Goal: Information Seeking & Learning: Find specific page/section

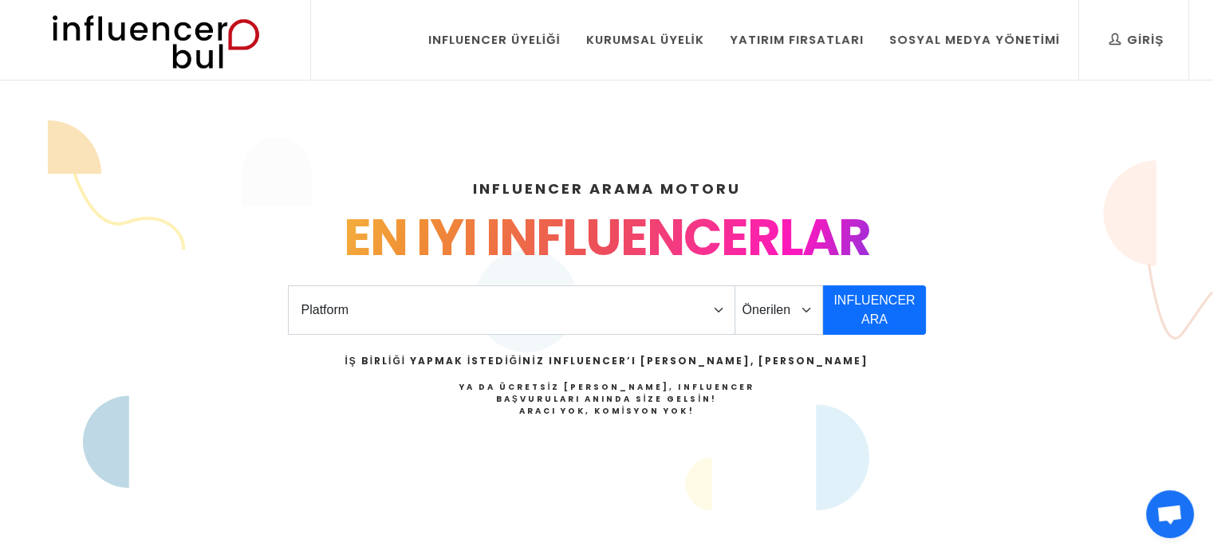
select select "1"
click at [288, 285] on select "Platform Instagram Facebook Youtube Tiktok Twitter Twitch" at bounding box center [511, 309] width 447 height 49
click at [890, 307] on button "INFLUENCER ARA" at bounding box center [874, 309] width 102 height 49
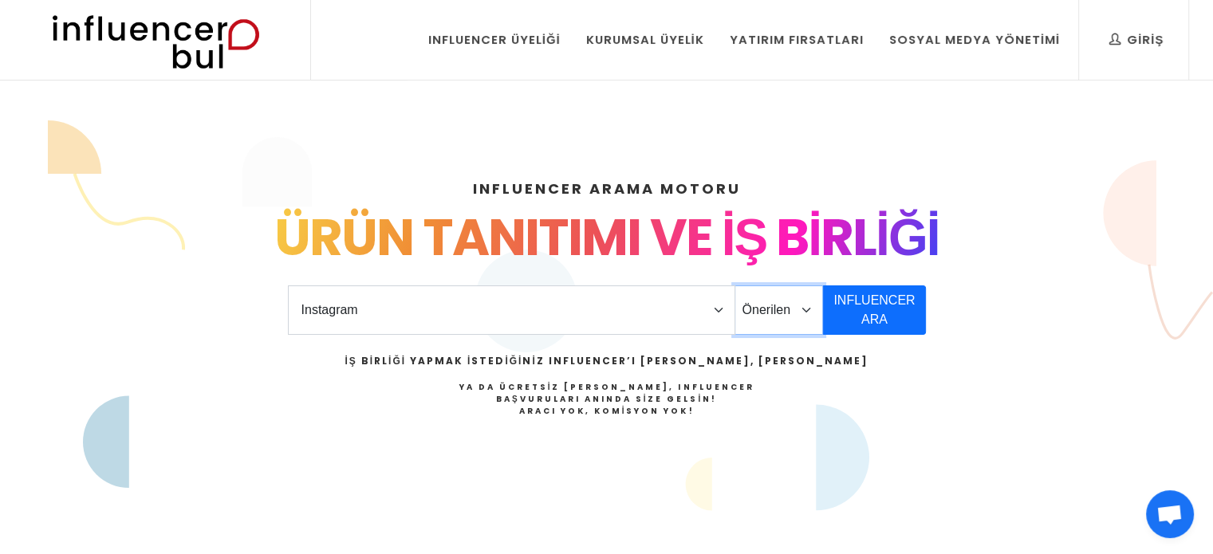
click at [778, 309] on select "Önerilen Influencerlar Aile & [PERSON_NAME] & [PERSON_NAME] [PERSON_NAME] & Giy…" at bounding box center [778, 309] width 89 height 49
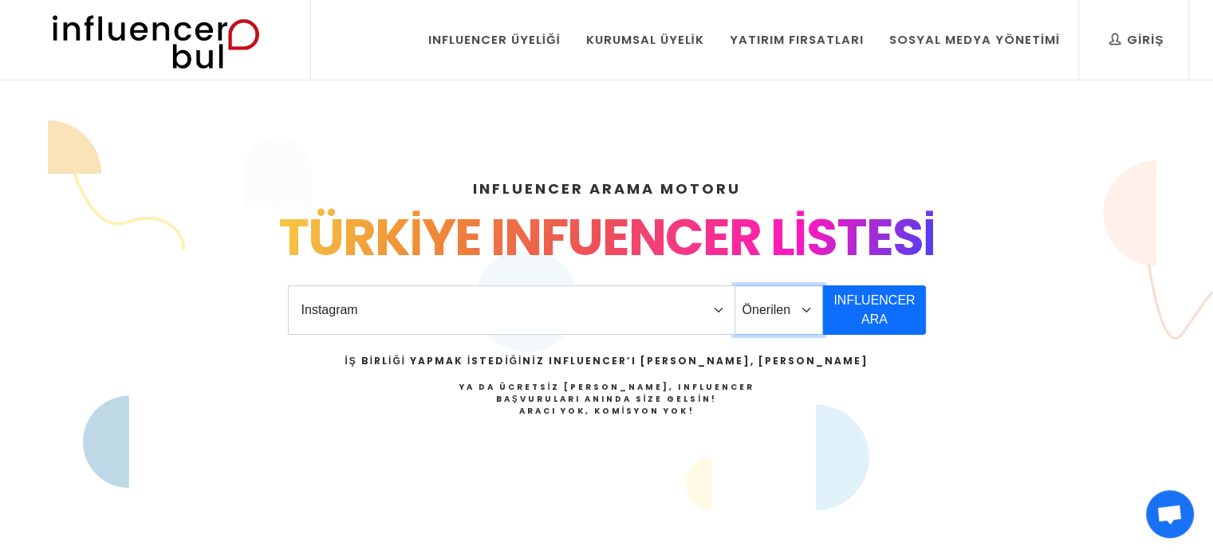
select select "12"
click at [734, 285] on select "Önerilen Influencerlar Aile & [PERSON_NAME] & [PERSON_NAME] [PERSON_NAME] & Giy…" at bounding box center [778, 309] width 89 height 49
click at [893, 310] on button "INFLUENCER ARA" at bounding box center [874, 309] width 102 height 49
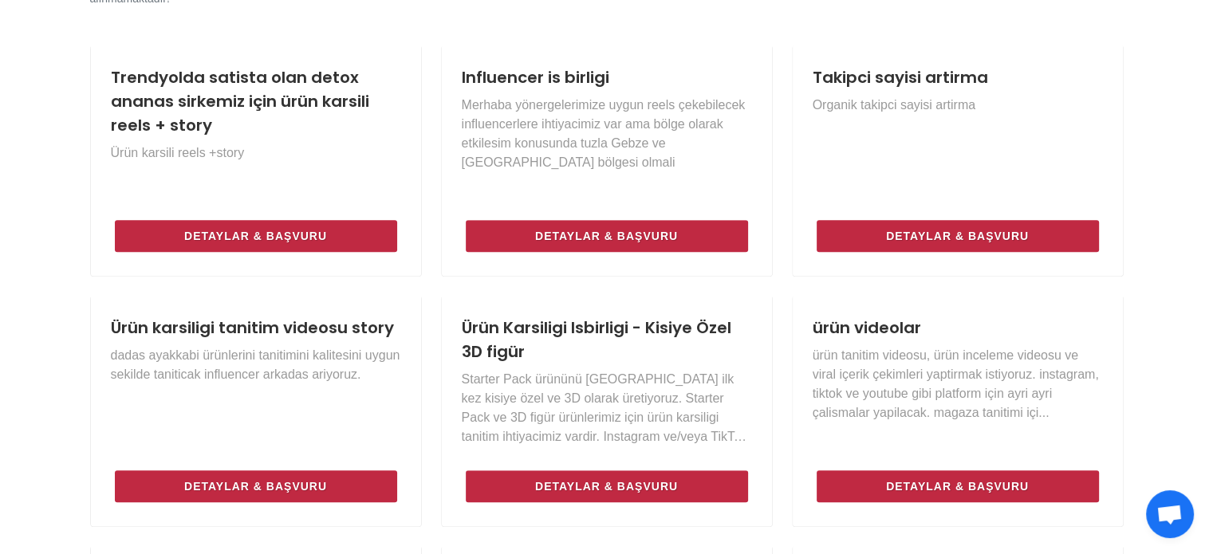
scroll to position [718, 0]
